Goal: Task Accomplishment & Management: Complete application form

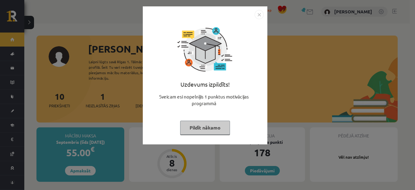
click at [258, 10] on img "Close" at bounding box center [259, 14] width 9 height 9
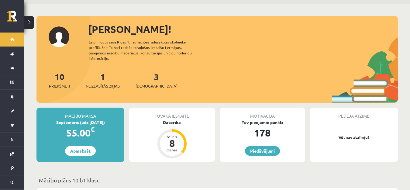
scroll to position [61, 0]
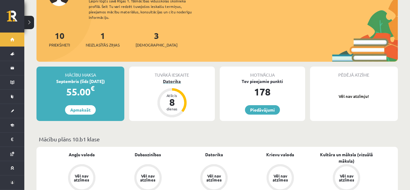
click at [167, 78] on div "Datorika" at bounding box center [171, 81] width 85 height 6
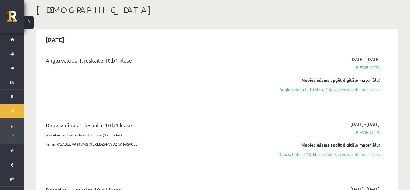
scroll to position [91, 0]
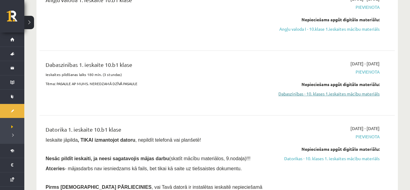
click at [297, 95] on link "Dabaszinības - 10. klases 1.ieskaites mācību materiāls" at bounding box center [326, 94] width 105 height 6
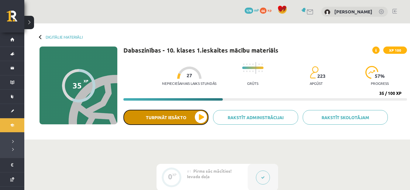
click at [200, 118] on button "Turpināt iesākto" at bounding box center [165, 117] width 85 height 15
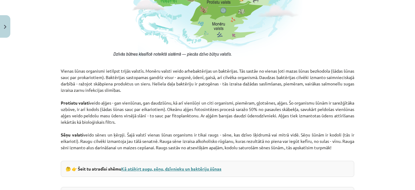
scroll to position [512, 0]
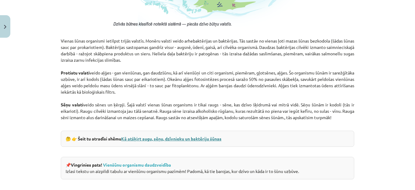
click at [162, 137] on link "Kā atšķirt augu, sēņu, dzīvnieku un baktēriju šūnas" at bounding box center [171, 138] width 100 height 5
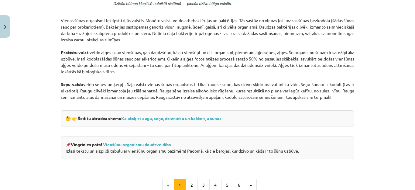
scroll to position [573, 0]
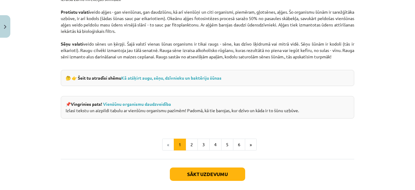
click at [149, 107] on div "📌 Vingrinies pats! Vienšūnu organismu daudzveidība Izlasi tekstu un aizpildi ta…" at bounding box center [207, 107] width 293 height 22
click at [146, 103] on link "Vienšūnu organismu daudzveidība" at bounding box center [137, 103] width 68 height 5
click at [186, 144] on button "2" at bounding box center [192, 144] width 12 height 12
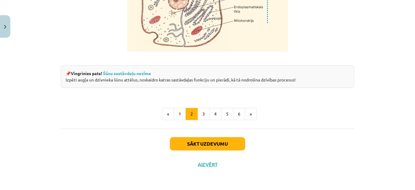
scroll to position [795, 0]
click at [201, 115] on button "3" at bounding box center [203, 114] width 12 height 12
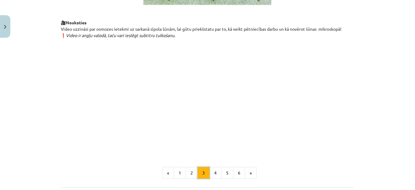
scroll to position [714, 0]
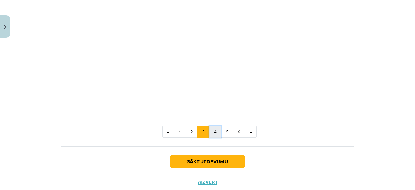
click at [217, 138] on button "4" at bounding box center [215, 132] width 12 height 12
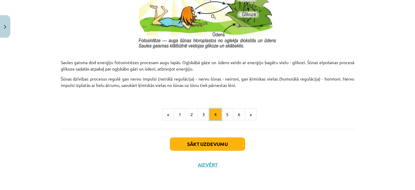
scroll to position [664, 0]
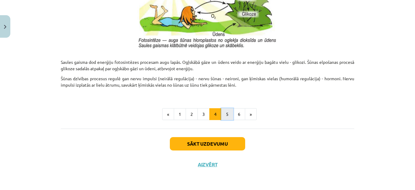
click at [226, 118] on button "5" at bounding box center [227, 114] width 12 height 12
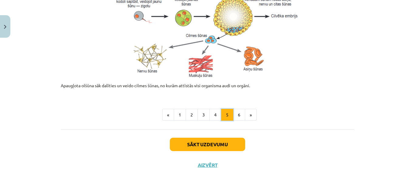
scroll to position [313, 0]
click at [236, 115] on button "6" at bounding box center [239, 114] width 12 height 12
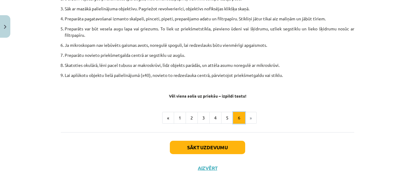
scroll to position [392, 0]
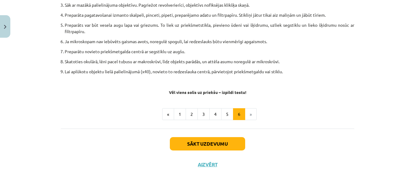
click at [250, 111] on li "»" at bounding box center [251, 114] width 12 height 12
click at [248, 116] on li "»" at bounding box center [251, 114] width 12 height 12
click at [251, 111] on li "»" at bounding box center [251, 114] width 12 height 12
click at [248, 115] on li "»" at bounding box center [251, 114] width 12 height 12
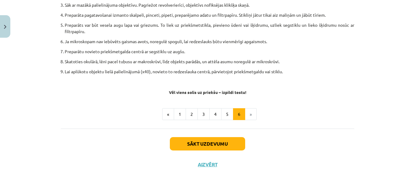
click at [248, 113] on li "»" at bounding box center [251, 114] width 12 height 12
click at [248, 114] on li "»" at bounding box center [251, 114] width 12 height 12
click at [248, 115] on li "»" at bounding box center [251, 114] width 12 height 12
drag, startPoint x: 248, startPoint y: 115, endPoint x: 222, endPoint y: 128, distance: 29.1
click at [248, 115] on li "»" at bounding box center [251, 114] width 12 height 12
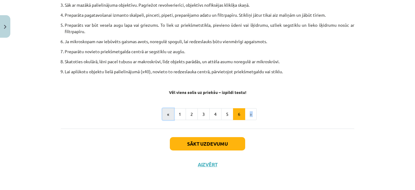
click at [165, 113] on button "«" at bounding box center [168, 114] width 12 height 12
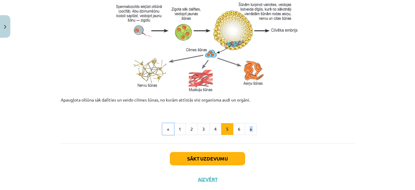
scroll to position [313, 0]
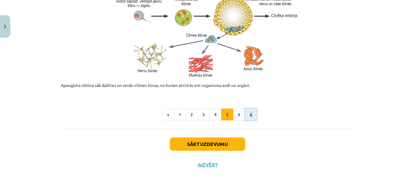
click at [247, 112] on button "»" at bounding box center [251, 114] width 12 height 12
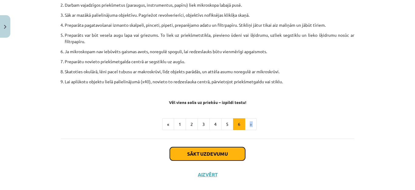
click at [234, 152] on button "Sākt uzdevumu" at bounding box center [207, 153] width 75 height 13
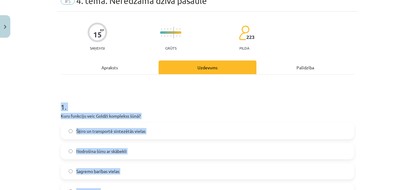
scroll to position [15, 0]
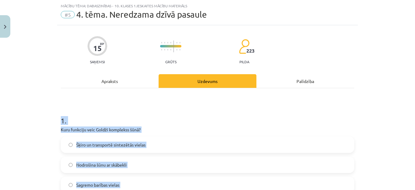
click at [165, 123] on h1 "1 ." at bounding box center [207, 115] width 293 height 19
click at [152, 115] on h1 "1 ." at bounding box center [207, 115] width 293 height 19
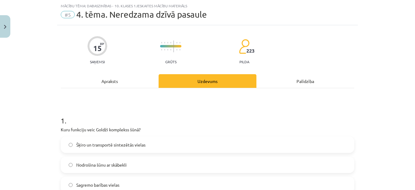
scroll to position [76, 0]
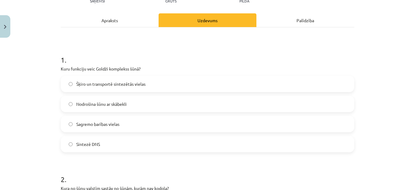
click at [117, 80] on label "Šķiro un transportē sintezētās vielas" at bounding box center [207, 83] width 292 height 15
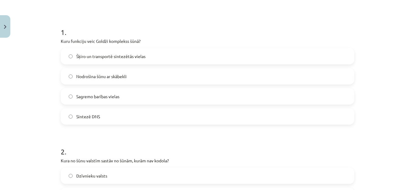
scroll to position [197, 0]
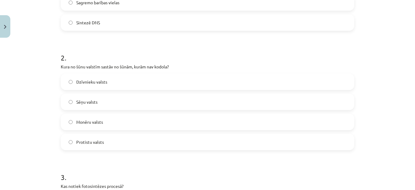
click at [110, 116] on label "Monēru valsts" at bounding box center [207, 121] width 292 height 15
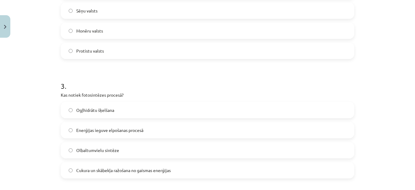
click at [115, 111] on label "Ogļhidrātu šķelšana" at bounding box center [207, 109] width 292 height 15
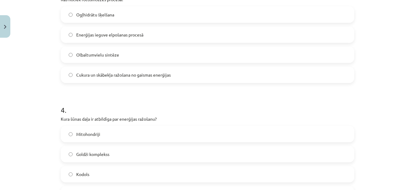
scroll to position [410, 0]
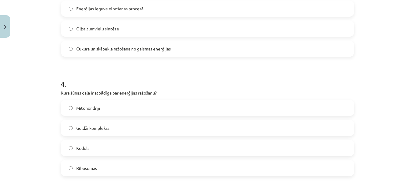
click at [95, 103] on label "Mitohondriji" at bounding box center [207, 107] width 292 height 15
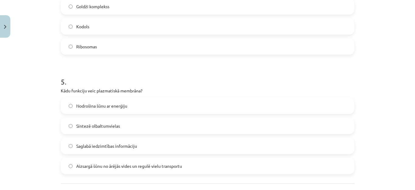
click at [111, 168] on span "Aizsargā šūnu no ārējās vides un regulē vielu transportu" at bounding box center [129, 166] width 106 height 6
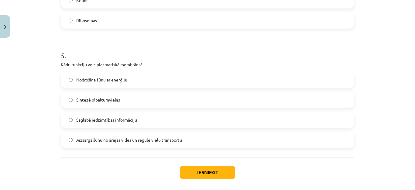
scroll to position [586, 0]
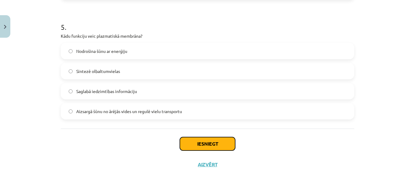
click at [218, 144] on button "Iesniegt" at bounding box center [207, 143] width 55 height 13
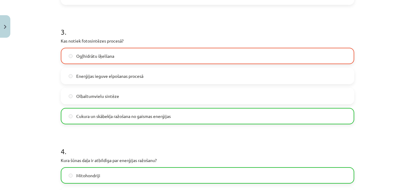
scroll to position [332, 0]
